Goal: Task Accomplishment & Management: Use online tool/utility

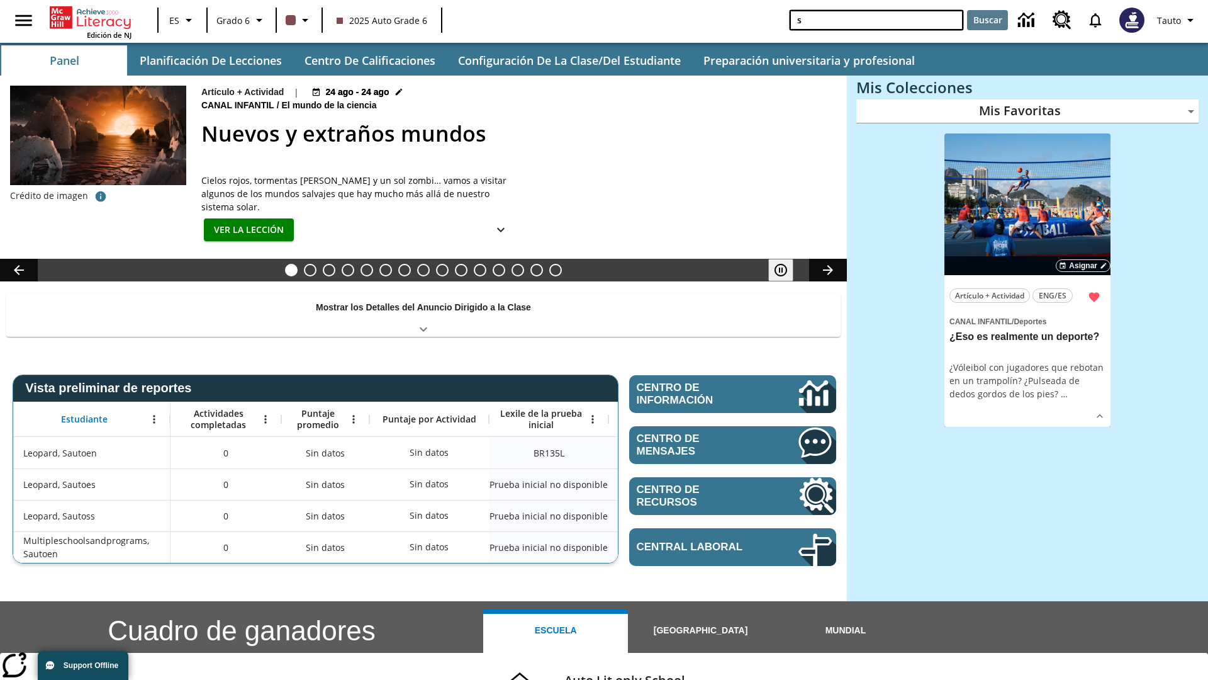
type input "s"
click at [987, 20] on button "Buscar" at bounding box center [987, 20] width 41 height 20
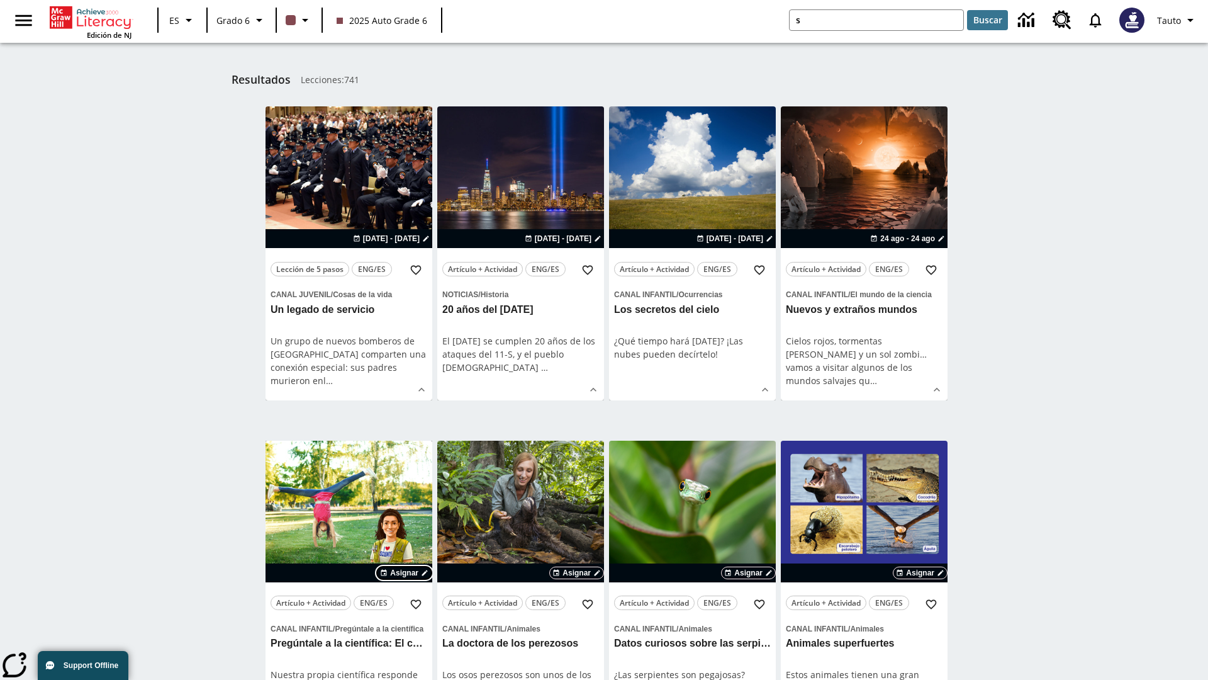
click at [405, 572] on span "Asignar" at bounding box center [404, 572] width 28 height 11
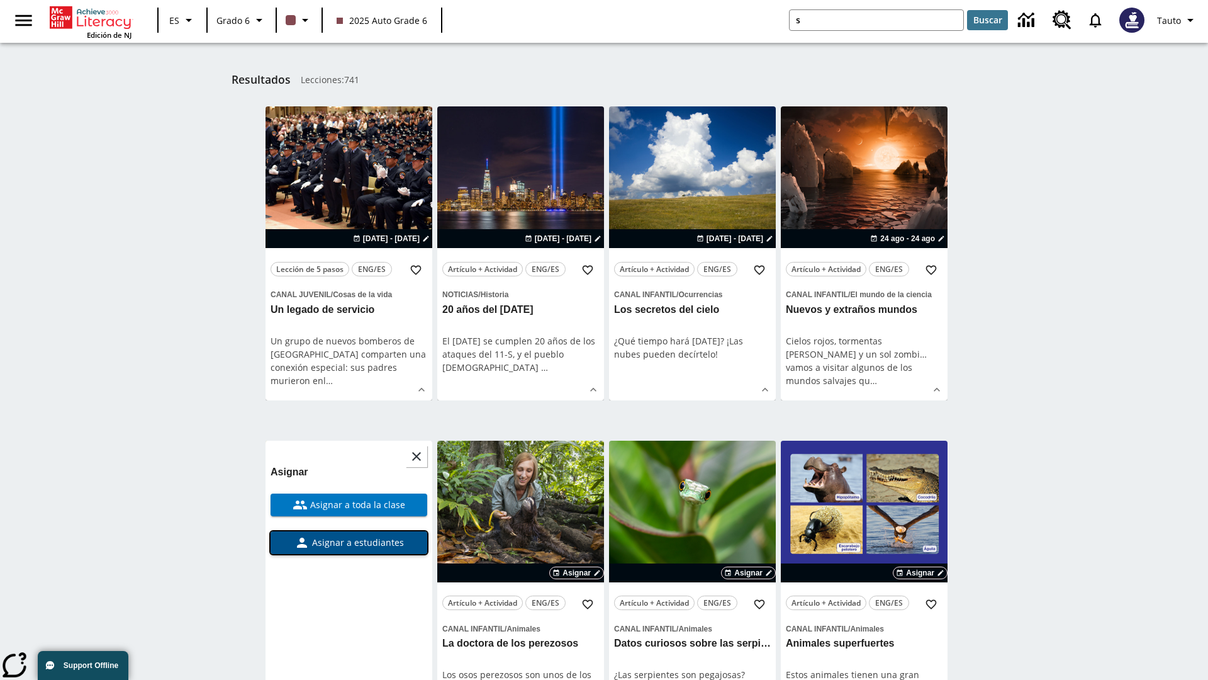
click at [349, 542] on span "Asignar a estudiantes" at bounding box center [357, 541] width 94 height 13
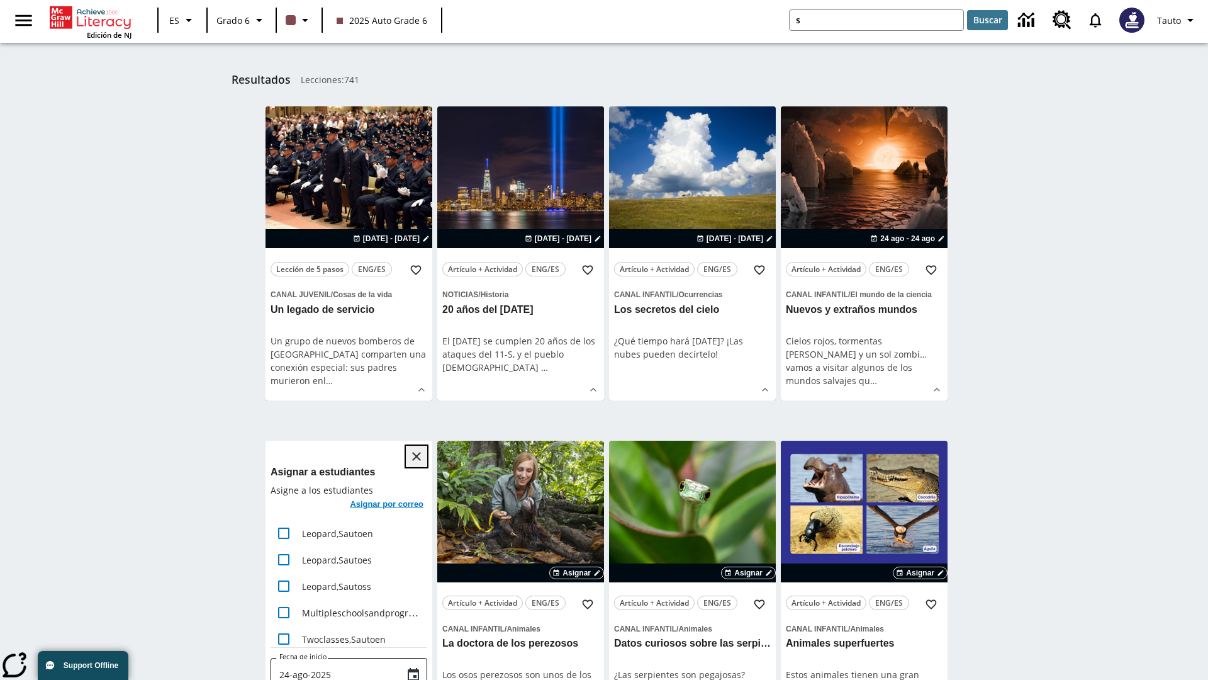
click at [417, 456] on icon "Cerrar" at bounding box center [416, 456] width 9 height 9
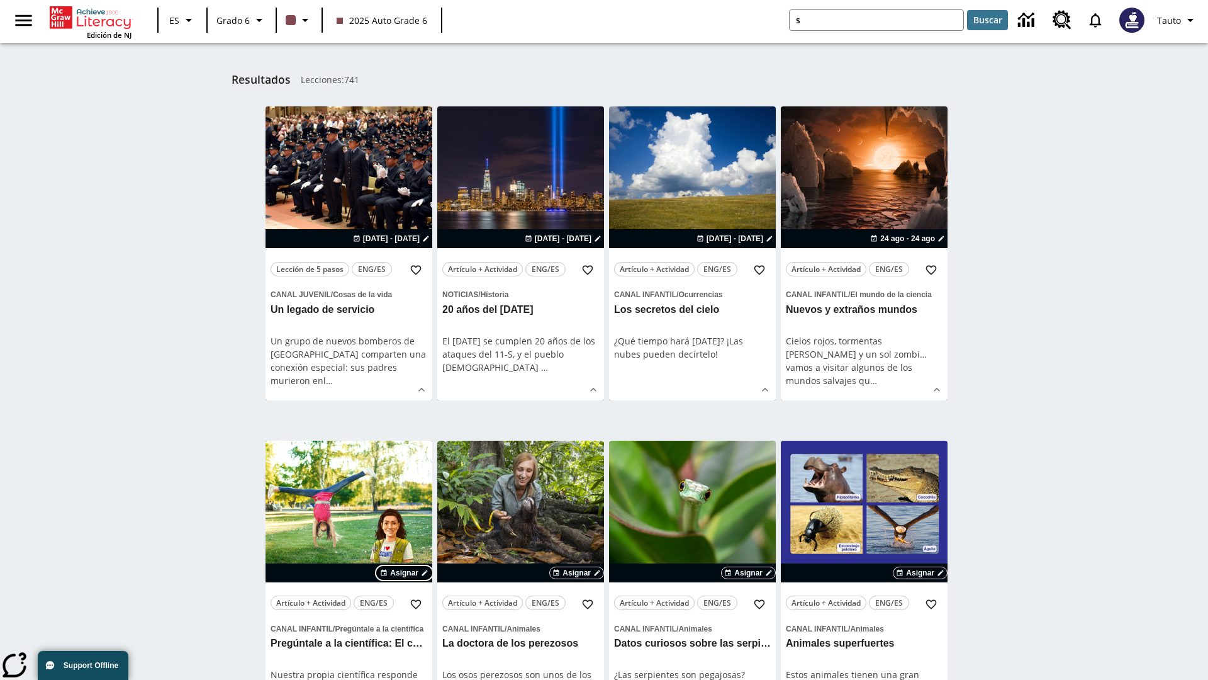
click at [405, 572] on span "Asignar" at bounding box center [404, 572] width 28 height 11
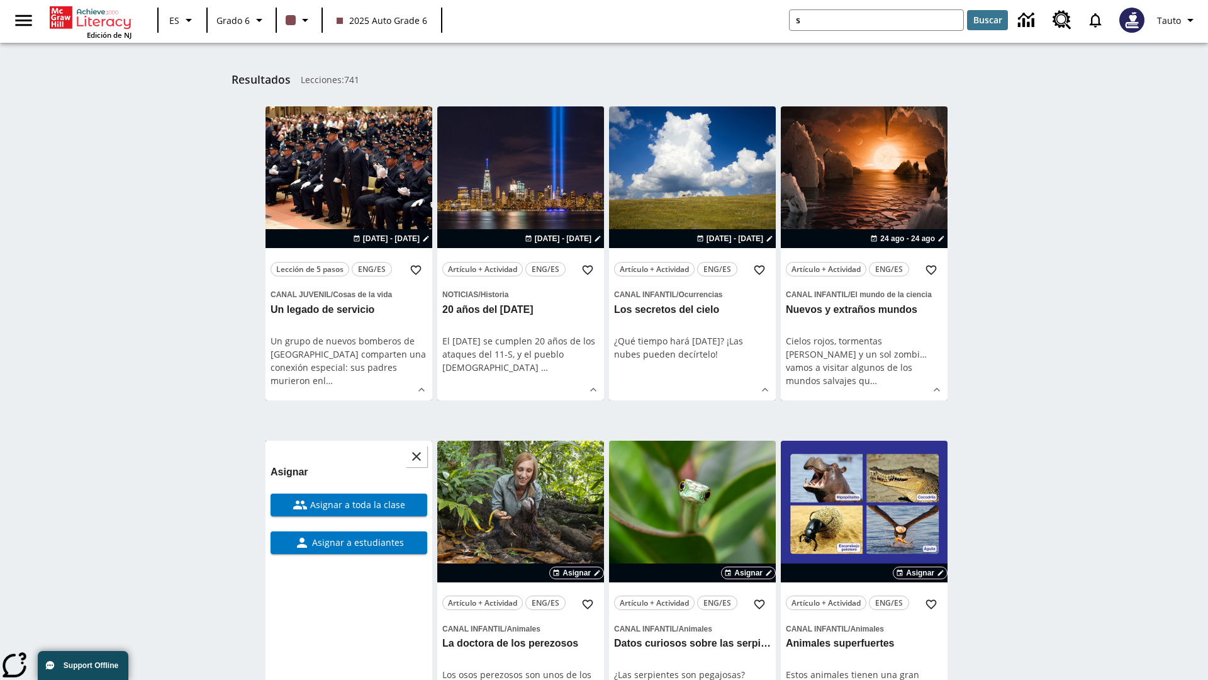
scroll to position [493, 0]
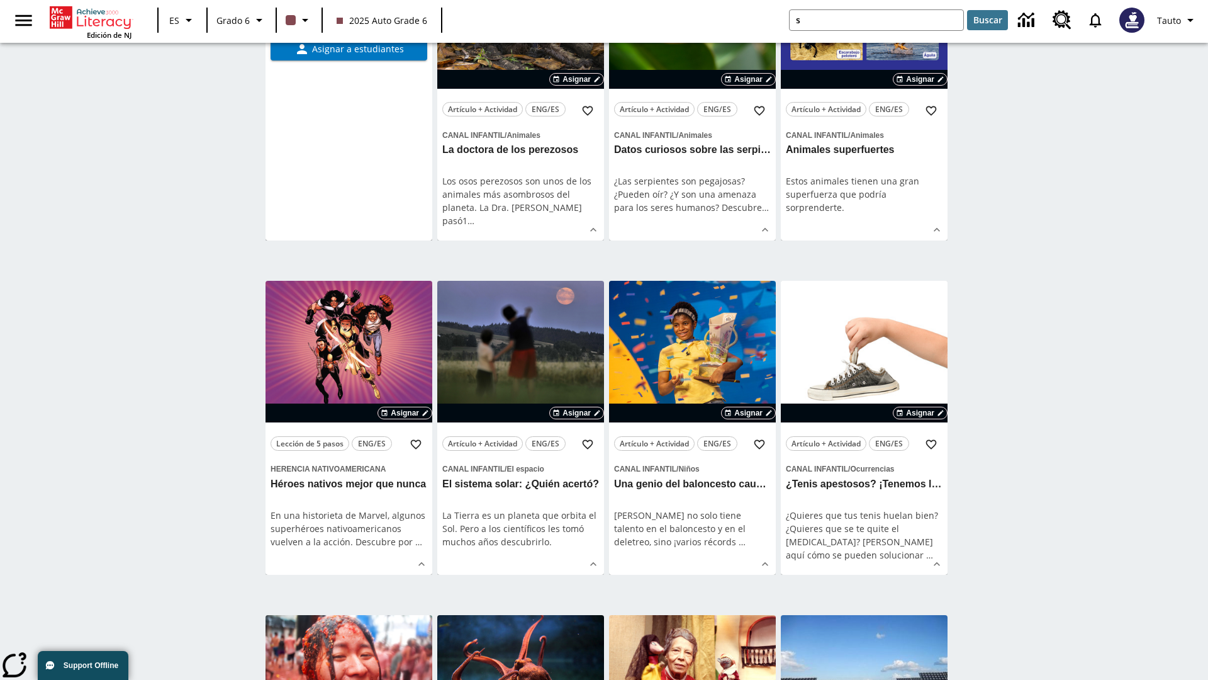
click at [349, 18] on span "Asignar a toda la clase" at bounding box center [357, 10] width 98 height 13
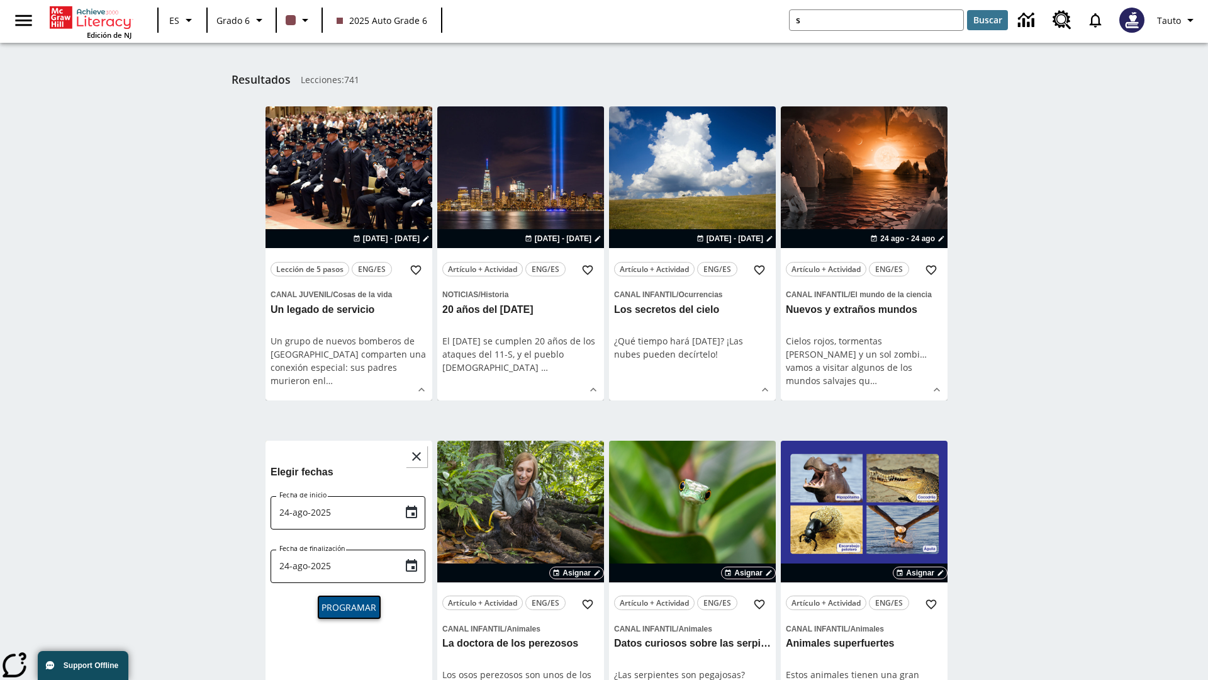
click at [349, 605] on span "Programar" at bounding box center [349, 606] width 55 height 13
